Goal: Task Accomplishment & Management: Manage account settings

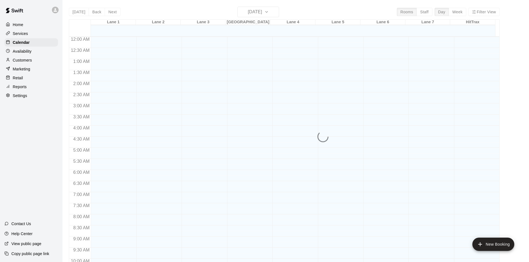
scroll to position [224, 0]
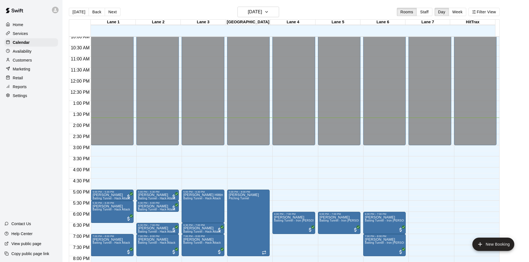
click at [41, 152] on div "Home Services Calendar Availability Customers Marketing Retail Reports Settings…" at bounding box center [31, 131] width 62 height 262
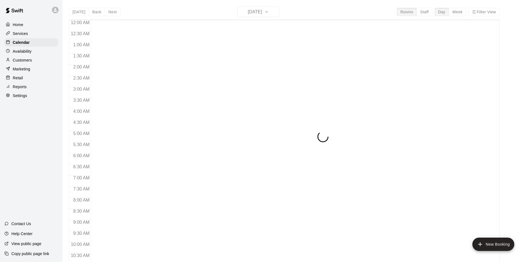
scroll to position [284, 0]
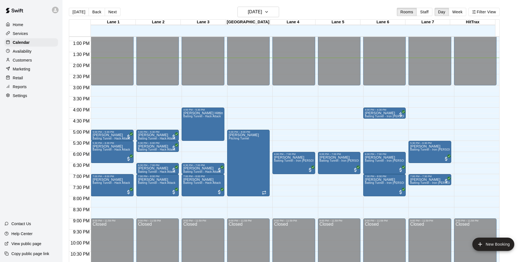
click at [43, 134] on div "Home Services Calendar Availability Customers Marketing Retail Reports Settings…" at bounding box center [31, 131] width 62 height 262
click at [377, 131] on div "12:00 AM – 3:00 PM Closed 4:00 PM – 4:30 PM Melanie Moore Batting Tunnel - Iron…" at bounding box center [384, 18] width 42 height 533
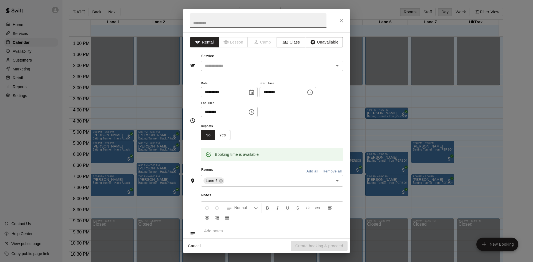
click at [341, 21] on icon "Close" at bounding box center [342, 21] width 6 height 6
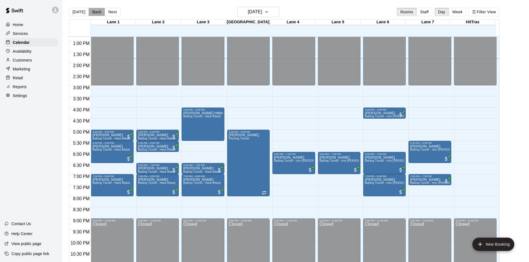
click at [93, 12] on button "Back" at bounding box center [97, 12] width 16 height 8
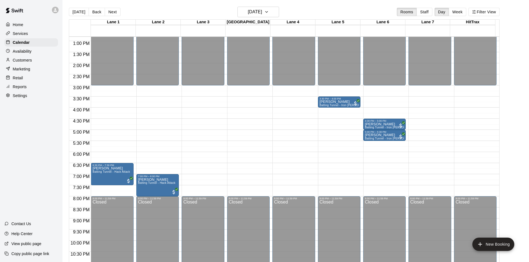
click at [110, 11] on button "Next" at bounding box center [113, 12] width 16 height 8
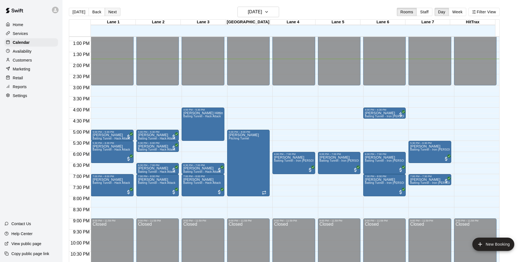
click at [109, 11] on button "Next" at bounding box center [113, 12] width 16 height 8
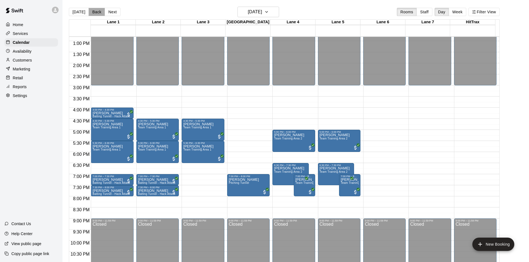
click at [94, 11] on button "Back" at bounding box center [97, 12] width 16 height 8
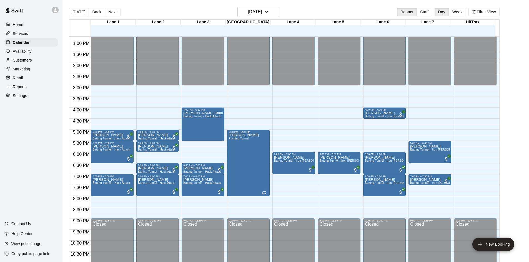
click at [112, 12] on button "Next" at bounding box center [113, 12] width 16 height 8
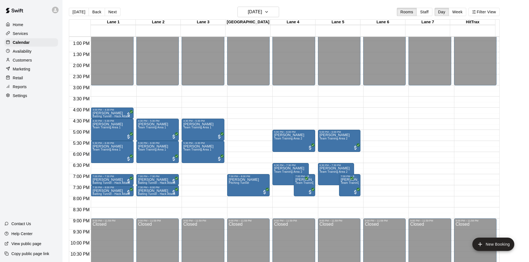
click at [40, 176] on div "Home Services Calendar Availability Customers Marketing Retail Reports Settings…" at bounding box center [31, 131] width 62 height 262
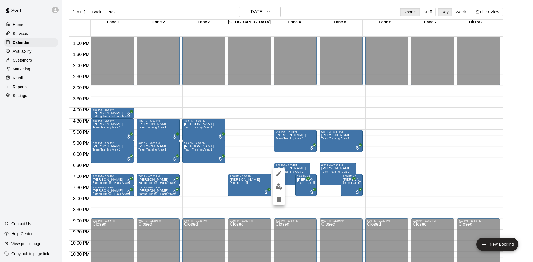
click at [53, 171] on div at bounding box center [266, 131] width 533 height 262
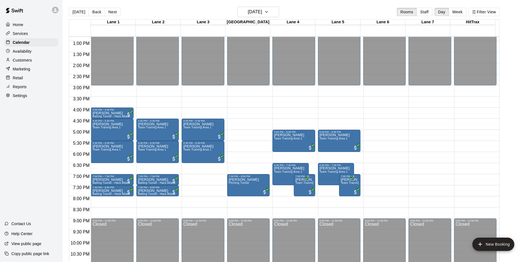
click at [43, 152] on div "Home Services Calendar Availability Customers Marketing Retail Reports Settings…" at bounding box center [31, 131] width 62 height 262
click at [111, 10] on button "Next" at bounding box center [113, 12] width 16 height 8
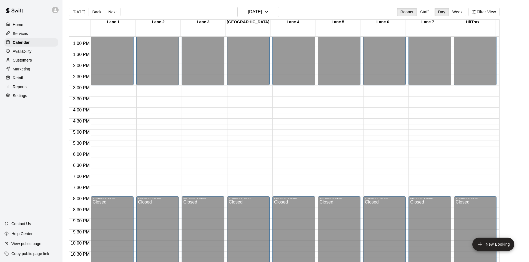
click at [44, 144] on div "Home Services Calendar Availability Customers Marketing Retail Reports Settings…" at bounding box center [31, 131] width 62 height 262
click at [93, 12] on button "Back" at bounding box center [97, 12] width 16 height 8
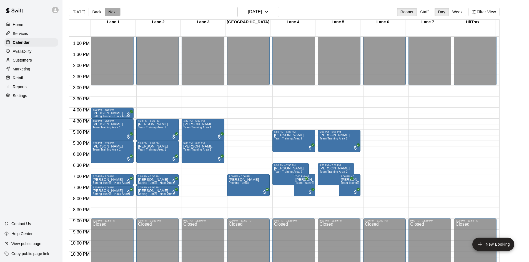
click at [108, 13] on button "Next" at bounding box center [113, 12] width 16 height 8
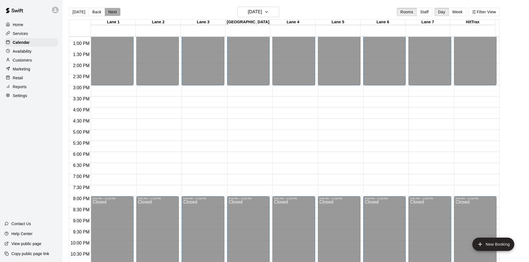
click at [108, 13] on button "Next" at bounding box center [113, 12] width 16 height 8
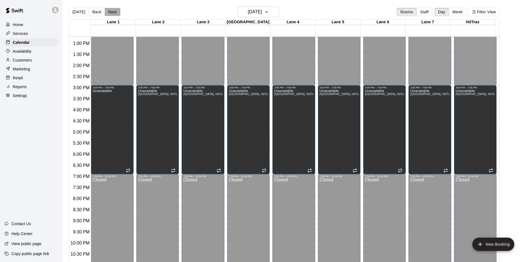
click at [108, 13] on button "Next" at bounding box center [113, 12] width 16 height 8
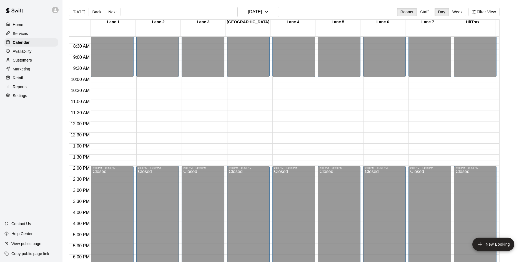
scroll to position [173, 0]
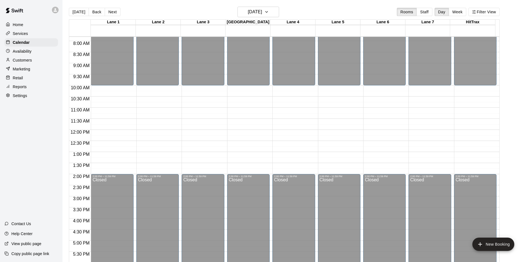
click at [129, 10] on div "Today Back Next Saturday Oct 18 Rooms Staff Day Week Filter View" at bounding box center [284, 13] width 430 height 13
click at [112, 12] on button "Next" at bounding box center [113, 12] width 16 height 8
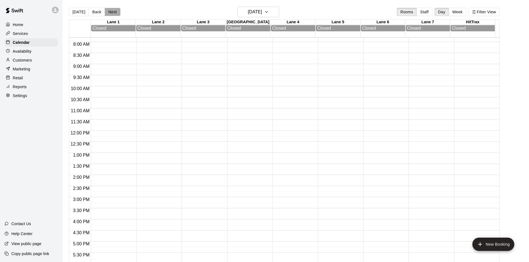
click at [112, 12] on button "Next" at bounding box center [113, 12] width 16 height 8
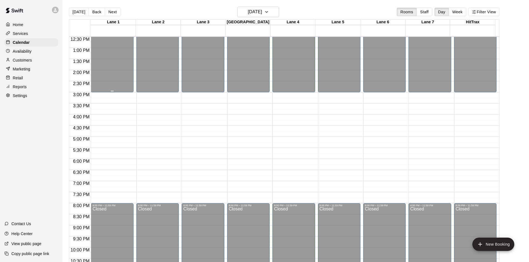
scroll to position [284, 0]
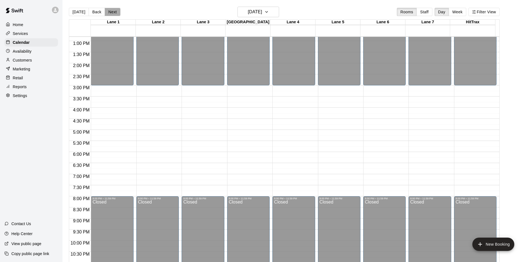
click at [111, 12] on button "Next" at bounding box center [113, 12] width 16 height 8
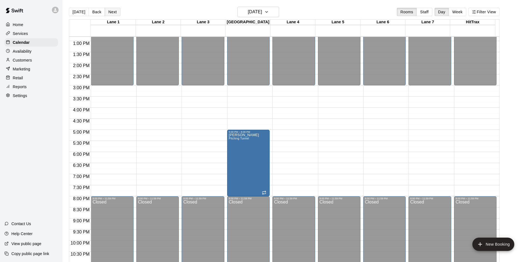
click at [111, 12] on button "Next" at bounding box center [113, 12] width 16 height 8
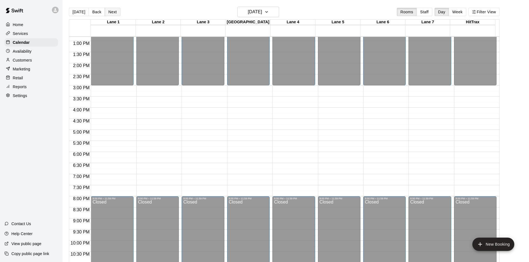
click at [111, 12] on button "Next" at bounding box center [113, 12] width 16 height 8
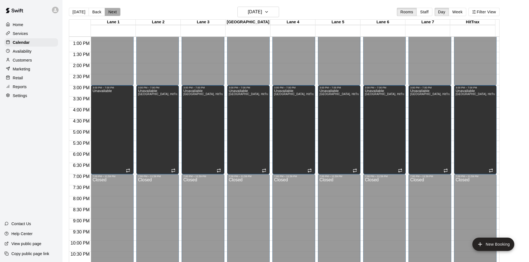
click at [111, 12] on button "Next" at bounding box center [113, 12] width 16 height 8
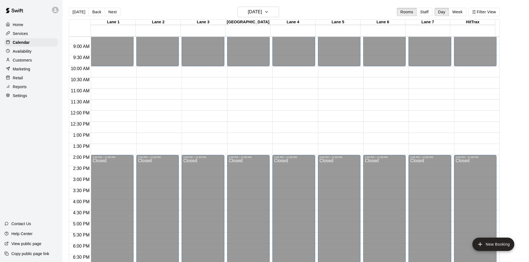
scroll to position [173, 0]
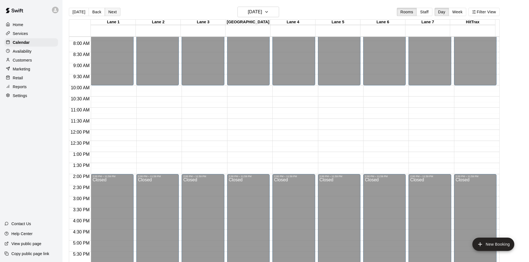
click at [110, 13] on button "Next" at bounding box center [113, 12] width 16 height 8
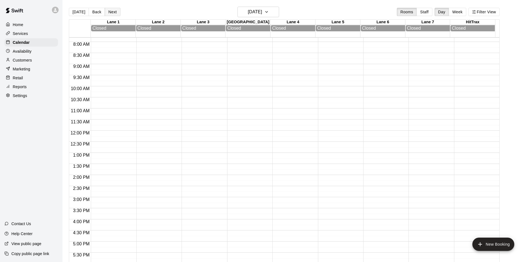
click at [110, 13] on button "Next" at bounding box center [113, 12] width 16 height 8
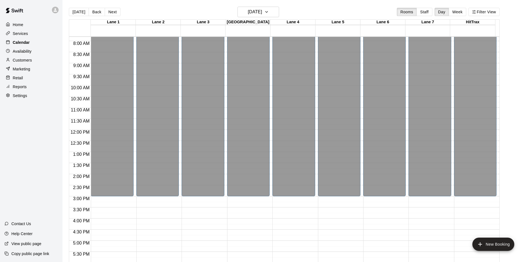
click at [34, 44] on div "Calendar" at bounding box center [31, 42] width 54 height 8
click at [82, 11] on button "[DATE]" at bounding box center [79, 12] width 20 height 8
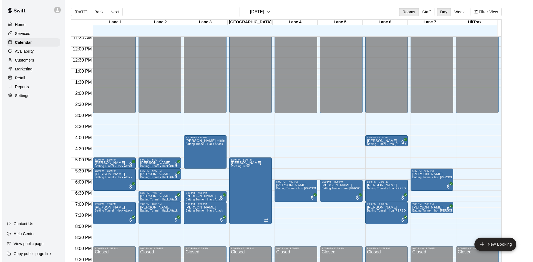
scroll to position [284, 0]
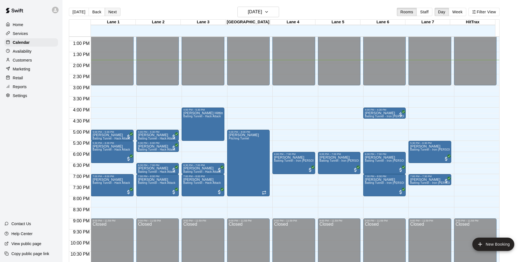
click at [111, 10] on button "Next" at bounding box center [113, 12] width 16 height 8
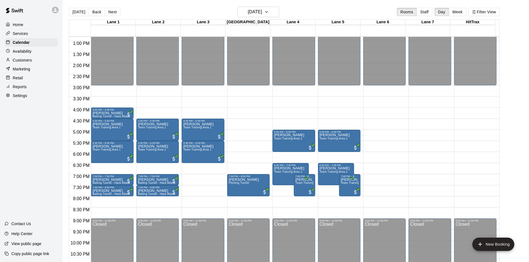
click at [37, 183] on div "Home Services Calendar Availability Customers Marketing Retail Reports Settings…" at bounding box center [31, 131] width 62 height 262
click at [34, 166] on div "Home Services Calendar Availability Customers Marketing Retail Reports Settings…" at bounding box center [31, 131] width 62 height 262
click at [344, 184] on span "Team Training Area 2" at bounding box center [354, 182] width 28 height 3
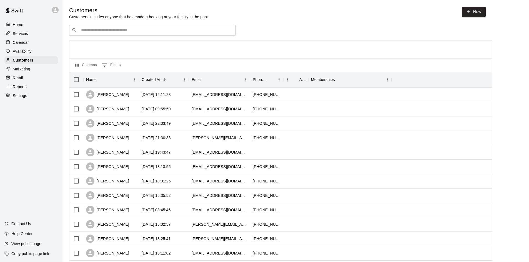
click at [119, 31] on input "Search customers by name or email" at bounding box center [156, 30] width 154 height 6
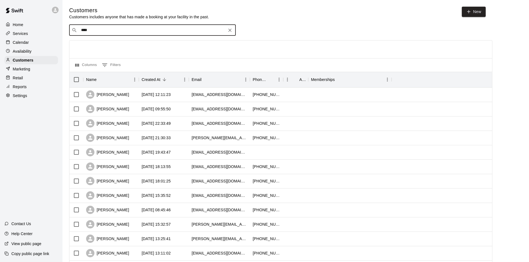
click at [119, 31] on input "****" at bounding box center [151, 30] width 145 height 6
type input "*****"
click at [96, 32] on input "*****" at bounding box center [151, 30] width 145 height 6
click at [97, 44] on p "[PERSON_NAME]" at bounding box center [102, 43] width 34 height 6
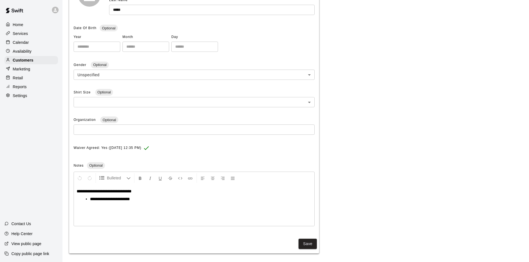
scroll to position [107, 0]
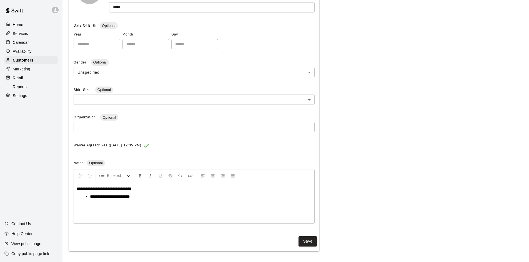
click at [124, 213] on div "**********" at bounding box center [194, 203] width 240 height 42
click at [51, 172] on div "Home Services Calendar Availability Customers Marketing Retail Reports Settings…" at bounding box center [31, 131] width 62 height 262
click at [125, 209] on div "**********" at bounding box center [194, 203] width 240 height 42
click at [145, 213] on div "**********" at bounding box center [194, 203] width 240 height 42
click at [32, 190] on div "Home Services Calendar Availability Customers Marketing Retail Reports Settings…" at bounding box center [31, 131] width 62 height 262
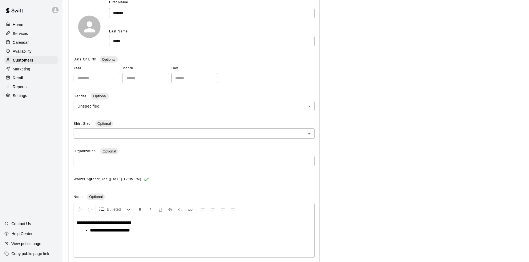
scroll to position [24, 0]
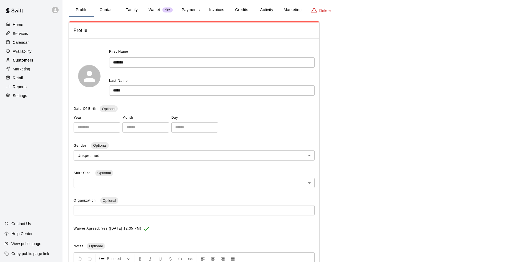
drag, startPoint x: 25, startPoint y: 62, endPoint x: 35, endPoint y: 60, distance: 9.8
click at [25, 62] on p "Customers" at bounding box center [23, 60] width 21 height 6
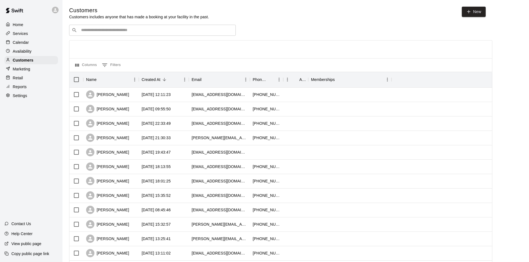
click at [107, 30] on input "Search customers by name or email" at bounding box center [156, 30] width 154 height 6
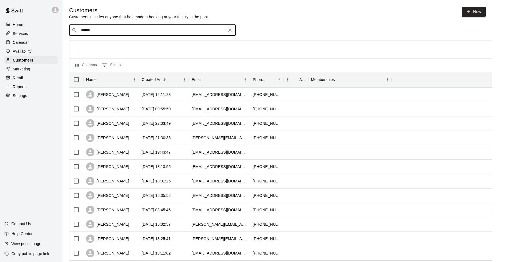
type input "******"
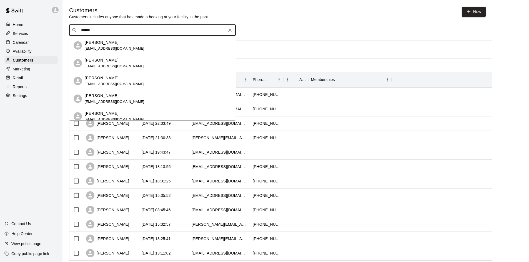
click at [106, 96] on p "[PERSON_NAME]" at bounding box center [102, 96] width 34 height 6
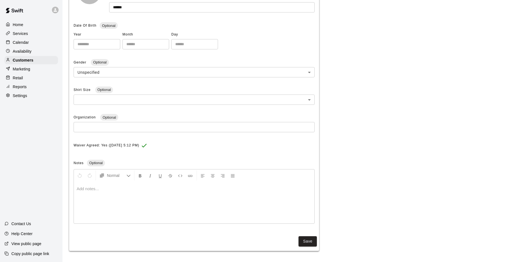
scroll to position [80, 0]
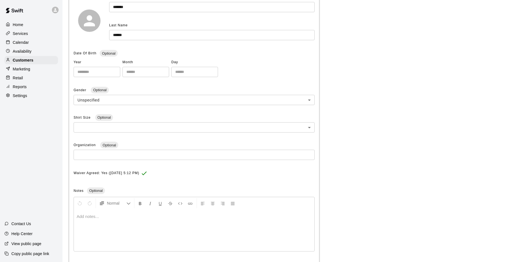
click at [122, 223] on div at bounding box center [194, 231] width 240 height 42
click at [149, 190] on div "Notes Optional" at bounding box center [194, 191] width 241 height 9
click at [116, 220] on div at bounding box center [194, 231] width 240 height 42
click at [118, 220] on div at bounding box center [194, 231] width 240 height 42
click at [136, 188] on div "Notes Optional" at bounding box center [194, 191] width 241 height 9
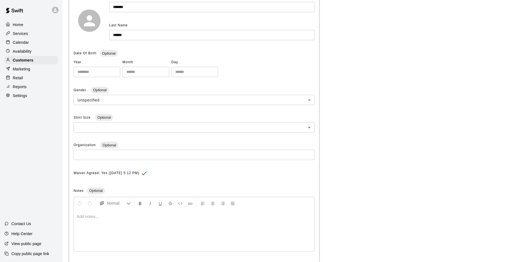
click at [173, 226] on div at bounding box center [194, 231] width 240 height 42
click at [199, 186] on div "Waiver Agreed: Yes (Tuesday October 07 2025, 5:12 PM) Notes Optional Normal Add…" at bounding box center [194, 211] width 241 height 84
click at [191, 186] on div "Waiver Agreed: Yes (Tuesday October 07 2025, 5:12 PM) Notes Optional Normal Add…" at bounding box center [194, 211] width 241 height 84
click at [196, 186] on div "Waiver Agreed: Yes (Tuesday October 07 2025, 5:12 PM) Notes Optional Normal Add…" at bounding box center [194, 211] width 241 height 84
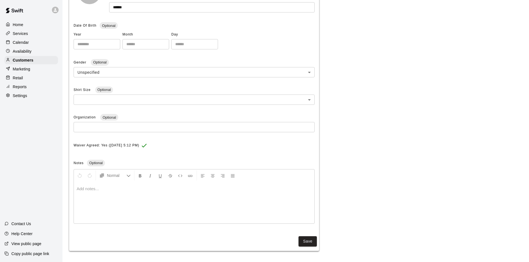
click at [188, 199] on div at bounding box center [194, 203] width 240 height 42
click at [167, 162] on div "Notes Optional" at bounding box center [194, 163] width 241 height 9
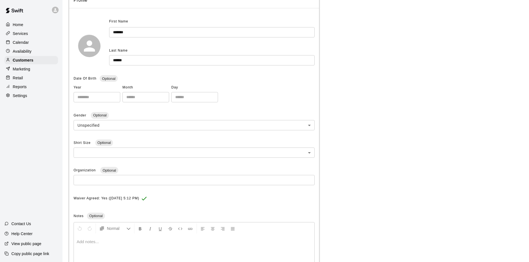
scroll to position [0, 0]
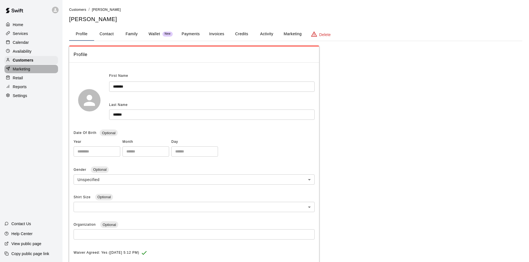
click at [30, 66] on div "Marketing" at bounding box center [31, 69] width 54 height 8
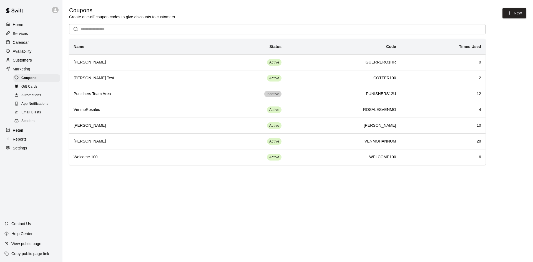
click at [32, 60] on div "Customers" at bounding box center [31, 60] width 54 height 8
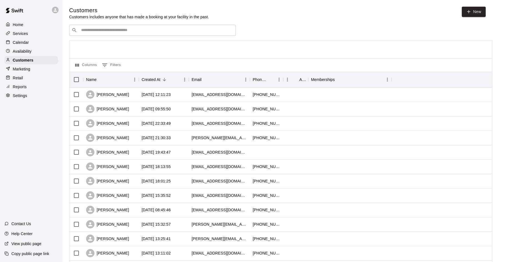
click at [91, 32] on input "Search customers by name or email" at bounding box center [156, 30] width 154 height 6
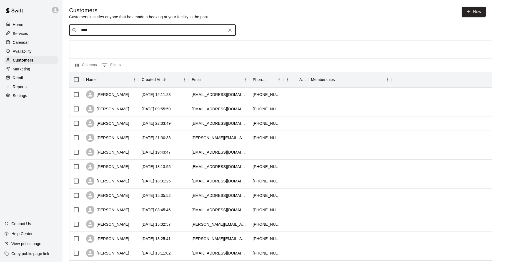
drag, startPoint x: 91, startPoint y: 32, endPoint x: 74, endPoint y: 33, distance: 17.2
click at [74, 33] on div "​ **** ​" at bounding box center [152, 30] width 166 height 11
type input "*****"
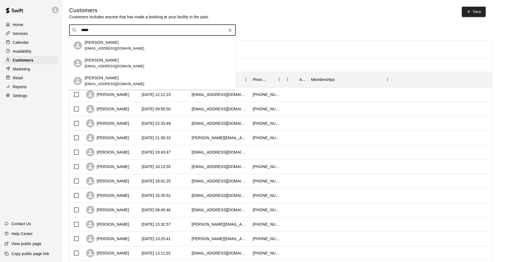
click at [94, 78] on p "Ryne Huber" at bounding box center [102, 78] width 34 height 6
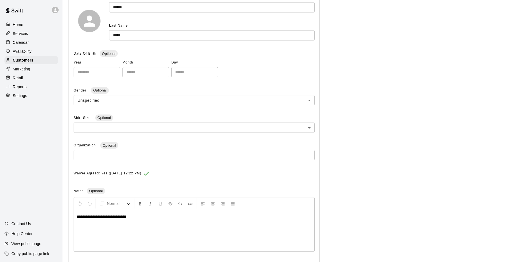
scroll to position [92, 0]
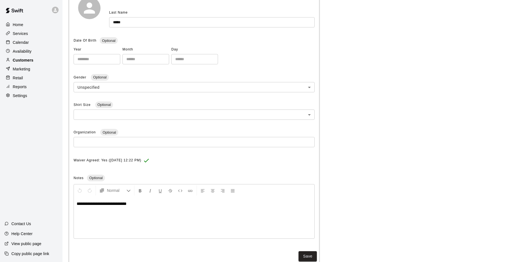
click at [29, 60] on p "Customers" at bounding box center [23, 60] width 21 height 6
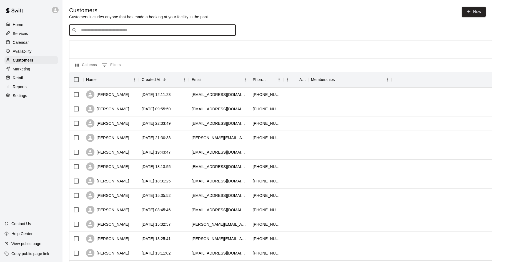
click at [85, 32] on input "Search customers by name or email" at bounding box center [156, 30] width 154 height 6
type input "******"
click at [88, 43] on p "Nicolas Culver" at bounding box center [102, 43] width 34 height 6
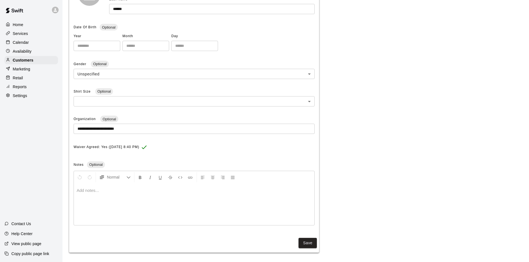
scroll to position [107, 0]
click at [161, 194] on div at bounding box center [194, 203] width 240 height 42
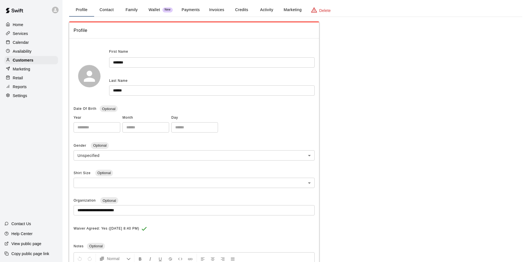
scroll to position [0, 0]
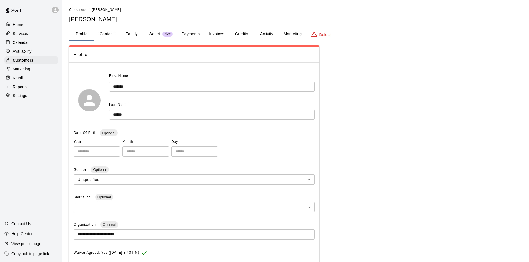
click at [83, 9] on span "Customers" at bounding box center [77, 10] width 17 height 4
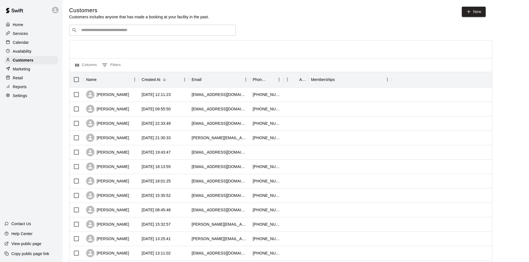
click at [105, 29] on input "Search customers by name or email" at bounding box center [156, 30] width 154 height 6
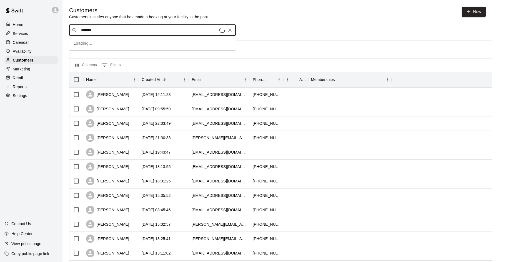
type input "********"
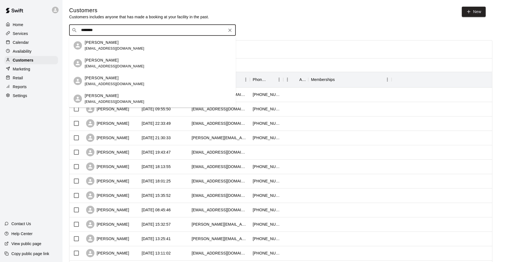
click at [124, 80] on div "Abraham Martinez carlos135@aol.com" at bounding box center [158, 81] width 147 height 12
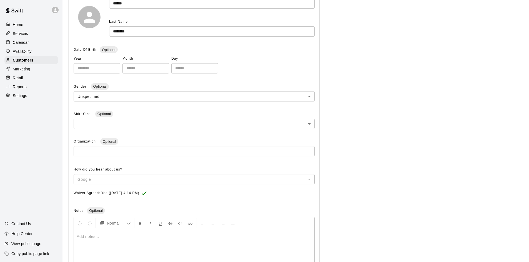
scroll to position [131, 0]
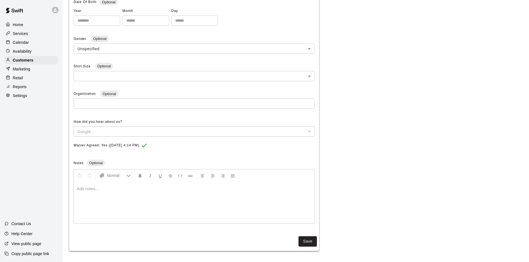
drag, startPoint x: 26, startPoint y: 163, endPoint x: 34, endPoint y: 164, distance: 8.4
click at [26, 163] on div "Home Services Calendar Availability Customers Marketing Retail Reports Settings…" at bounding box center [31, 131] width 62 height 262
click at [30, 63] on p "Customers" at bounding box center [23, 60] width 21 height 6
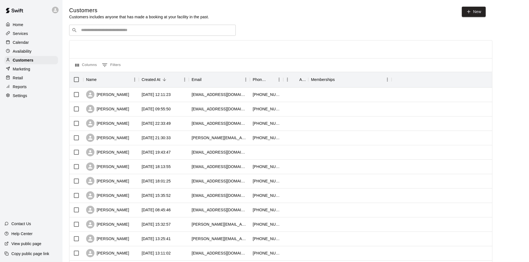
click at [33, 162] on div "Home Services Calendar Availability Customers Marketing Retail Reports Settings…" at bounding box center [31, 131] width 62 height 262
click at [34, 195] on div "Home Services Calendar Availability Customers Marketing Retail Reports Settings…" at bounding box center [31, 131] width 62 height 262
click at [40, 192] on div "Home Services Calendar Availability Customers Marketing Retail Reports Settings…" at bounding box center [31, 131] width 62 height 262
click at [92, 32] on input "Search customers by name or email" at bounding box center [156, 30] width 154 height 6
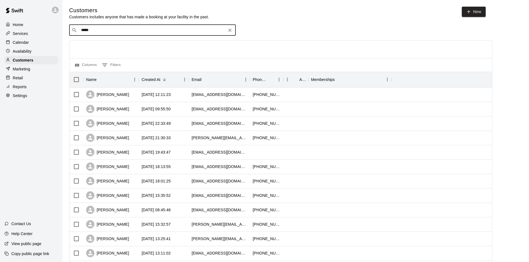
type input "******"
click at [99, 46] on div "Houston Hernandez houey11@yahoo.com" at bounding box center [115, 46] width 60 height 12
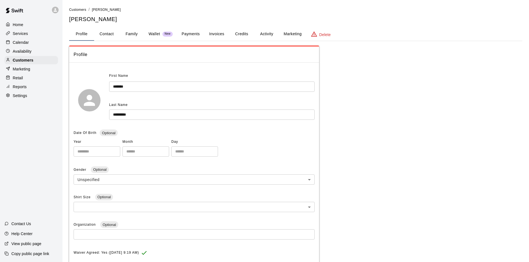
click at [189, 35] on button "Payments" at bounding box center [190, 33] width 27 height 13
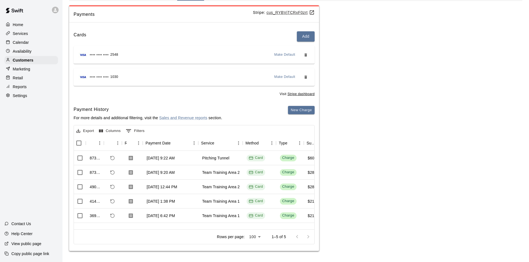
scroll to position [2, 0]
click at [32, 171] on div "Home Services Calendar Availability Customers Marketing Retail Reports Settings…" at bounding box center [31, 131] width 62 height 262
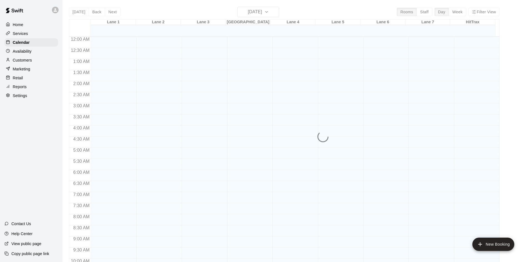
scroll to position [284, 0]
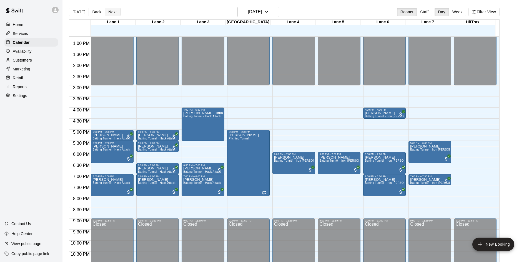
click at [112, 12] on button "Next" at bounding box center [113, 12] width 16 height 8
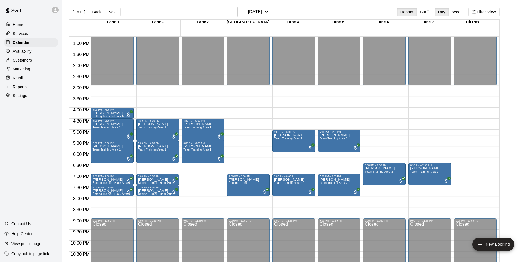
click at [27, 180] on div "Home Services Calendar Availability Customers Marketing Retail Reports Settings…" at bounding box center [31, 131] width 62 height 262
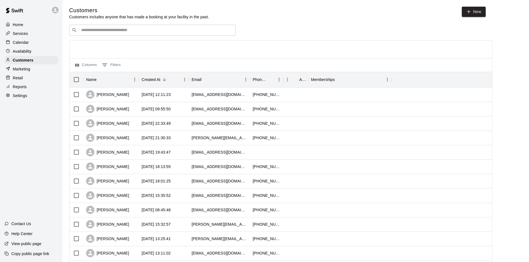
click at [140, 32] on input "Search customers by name or email" at bounding box center [156, 30] width 154 height 6
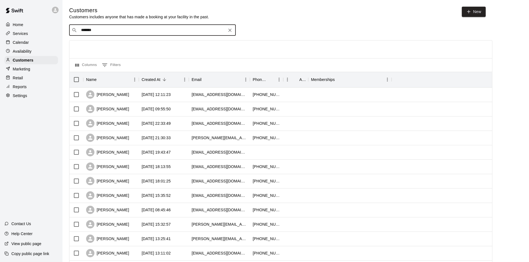
type input "********"
click at [96, 47] on span "[EMAIL_ADDRESS][DOMAIN_NAME]" at bounding box center [115, 49] width 60 height 4
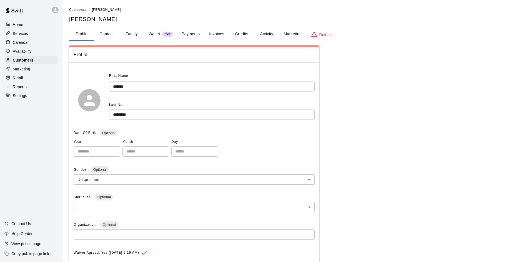
click at [194, 31] on button "Payments" at bounding box center [190, 33] width 27 height 13
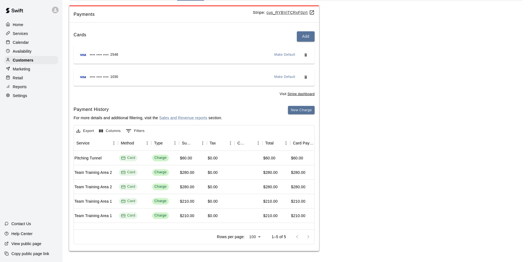
scroll to position [0, 127]
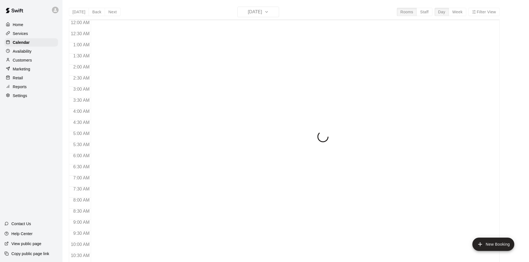
scroll to position [284, 0]
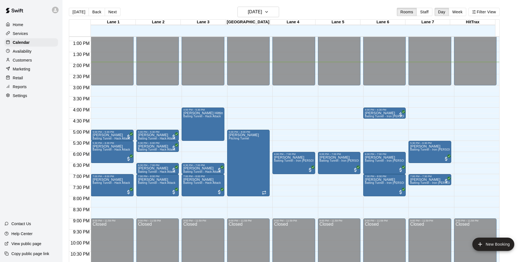
click at [110, 6] on main "Today Back Next Tuesday Oct 14 Rooms Staff Day Week Filter View Lane 1 14 Tue L…" at bounding box center [295, 135] width 466 height 271
click at [109, 10] on button "Next" at bounding box center [113, 12] width 16 height 8
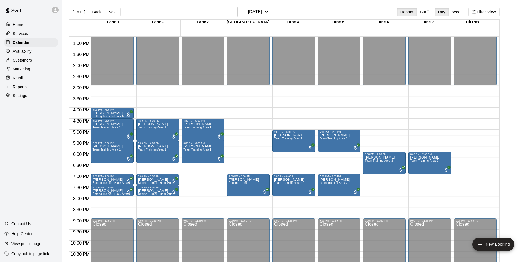
click at [22, 168] on div "Home Services Calendar Availability Customers Marketing Retail Reports Settings…" at bounding box center [31, 131] width 62 height 262
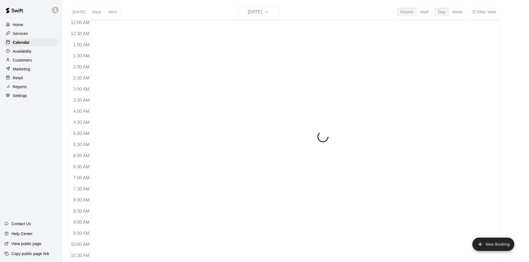
scroll to position [284, 0]
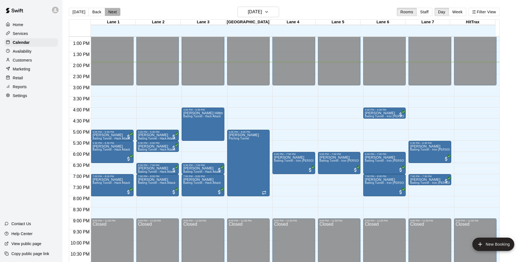
click at [112, 12] on button "Next" at bounding box center [113, 12] width 16 height 8
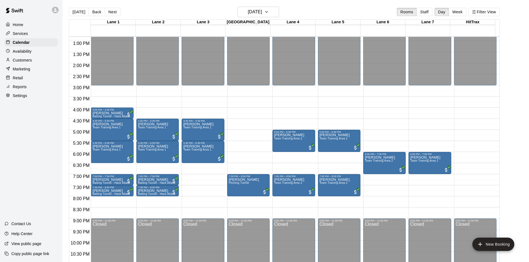
click at [31, 158] on div "Home Services Calendar Availability Customers Marketing Retail Reports Settings…" at bounding box center [31, 131] width 62 height 262
click at [28, 140] on div "Home Services Calendar Availability Customers Marketing Retail Reports Settings…" at bounding box center [31, 131] width 62 height 262
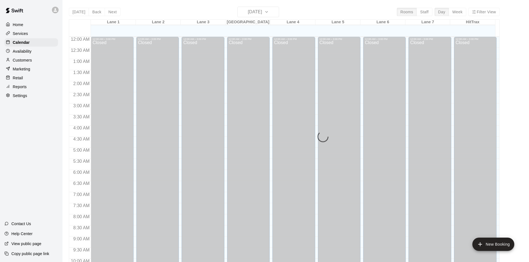
scroll to position [284, 0]
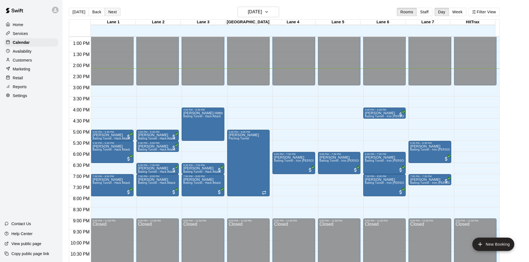
click at [107, 13] on button "Next" at bounding box center [113, 12] width 16 height 8
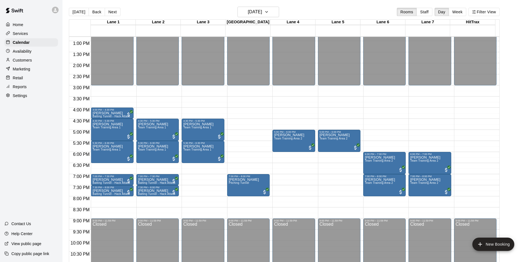
click at [18, 130] on div "Home Services Calendar Availability Customers Marketing Retail Reports Settings…" at bounding box center [31, 131] width 62 height 262
click at [14, 133] on div "Home Services Calendar Availability Customers Marketing Retail Reports Settings…" at bounding box center [31, 131] width 62 height 262
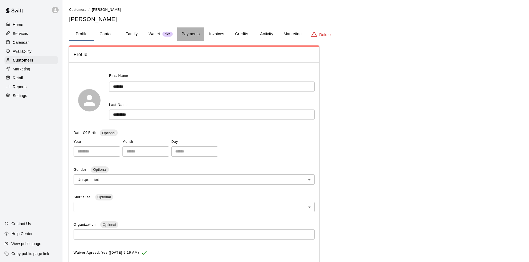
click at [191, 36] on button "Payments" at bounding box center [190, 33] width 27 height 13
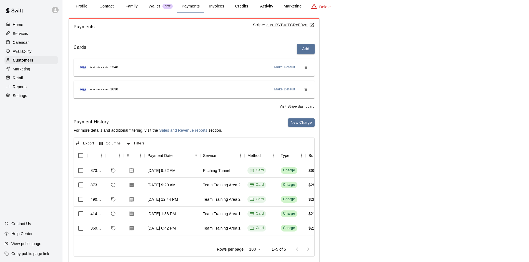
click at [48, 201] on div "Home Services Calendar Availability Customers Marketing Retail Reports Settings…" at bounding box center [31, 131] width 62 height 262
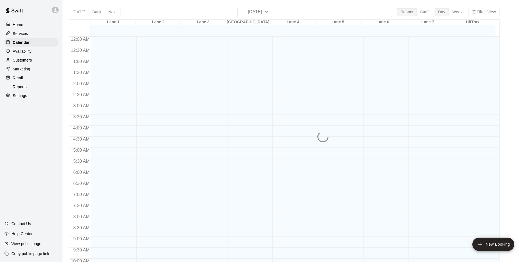
scroll to position [284, 0]
